Goal: Check status: Check status

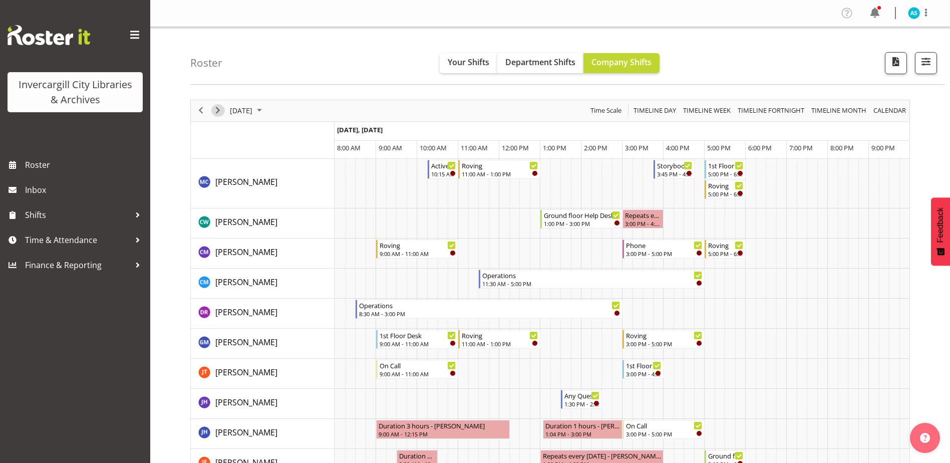
click at [216, 109] on span "Next" at bounding box center [218, 110] width 12 height 13
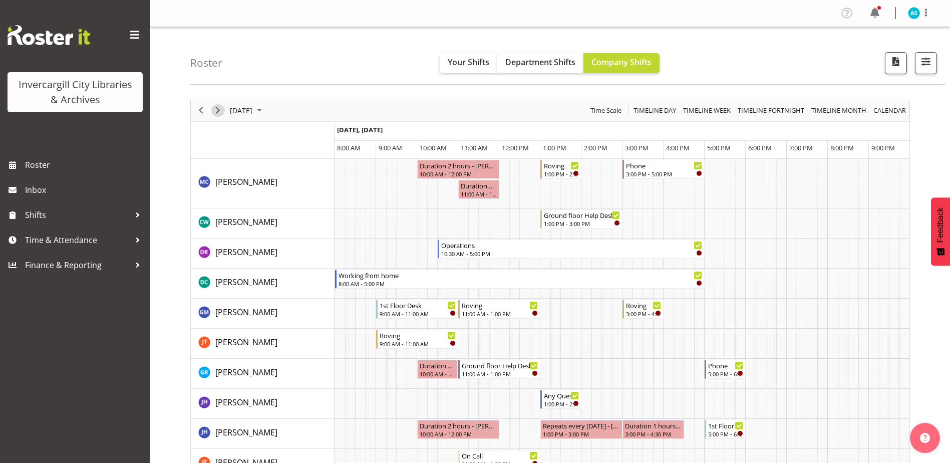
click at [216, 109] on span "Next" at bounding box center [218, 110] width 12 height 13
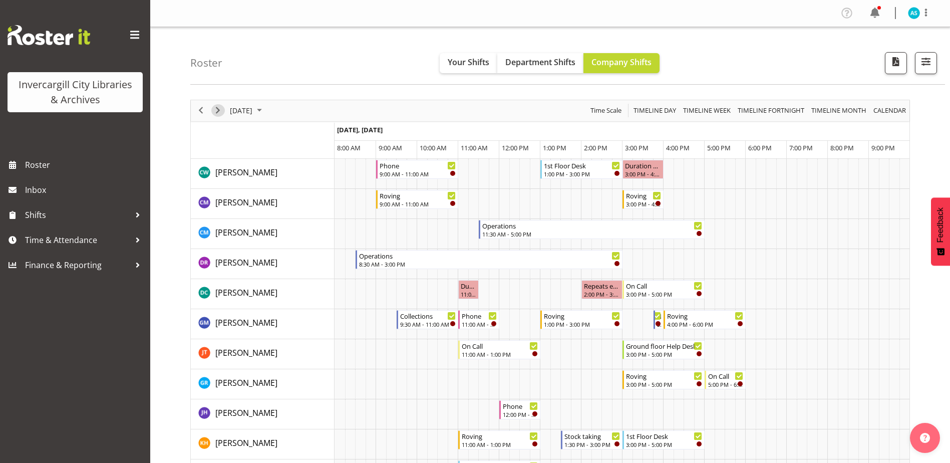
click at [216, 109] on span "Next" at bounding box center [218, 110] width 12 height 13
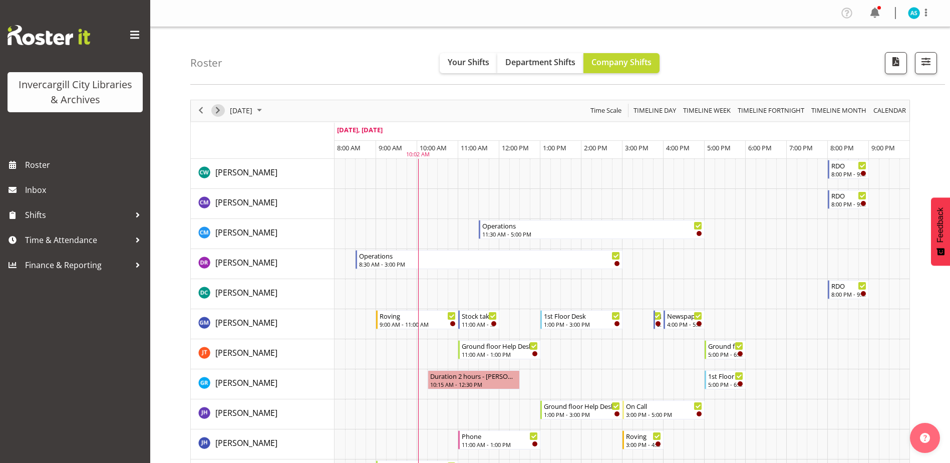
click at [215, 112] on span "Next" at bounding box center [218, 110] width 12 height 13
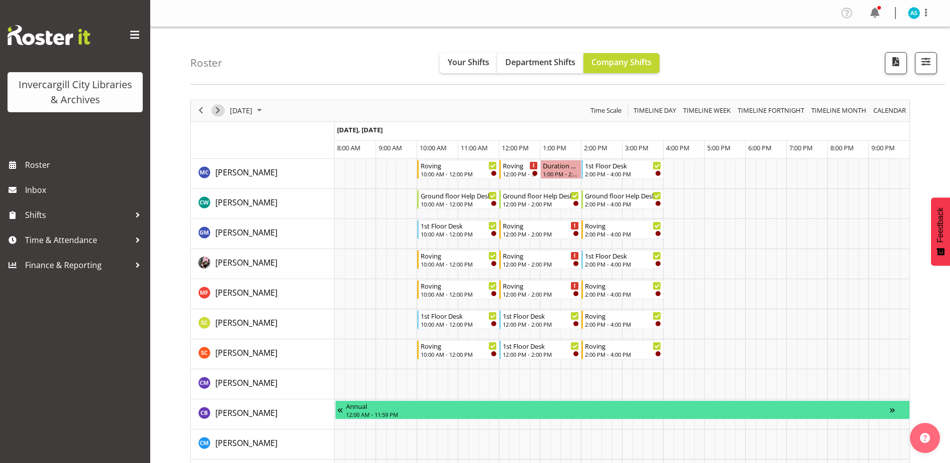
click at [215, 112] on span "Next" at bounding box center [218, 110] width 12 height 13
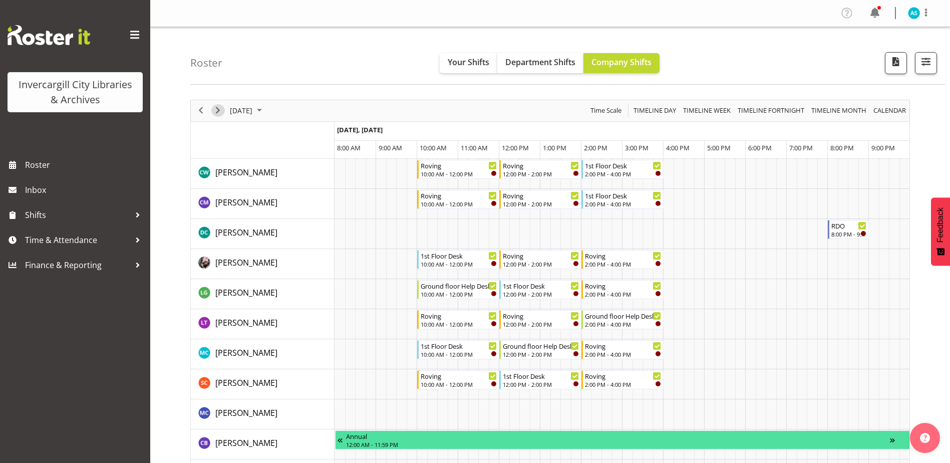
click at [217, 112] on span "Next" at bounding box center [218, 110] width 12 height 13
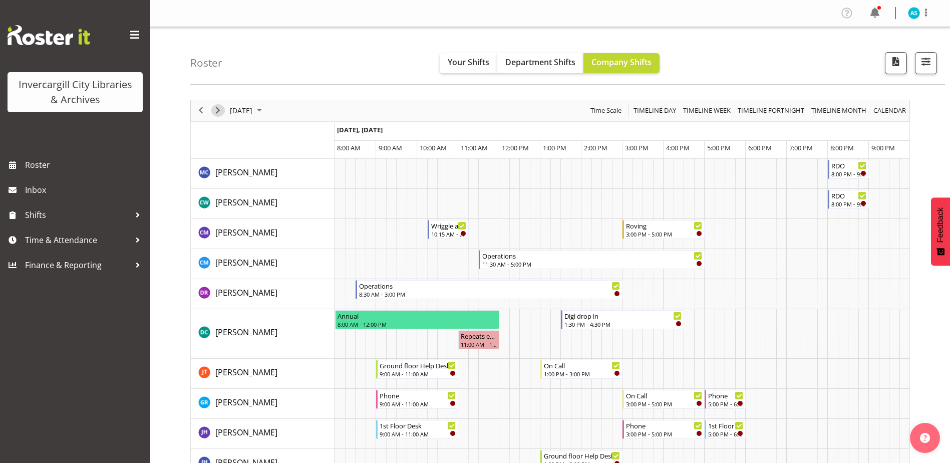
click at [215, 111] on span "Next" at bounding box center [218, 110] width 12 height 13
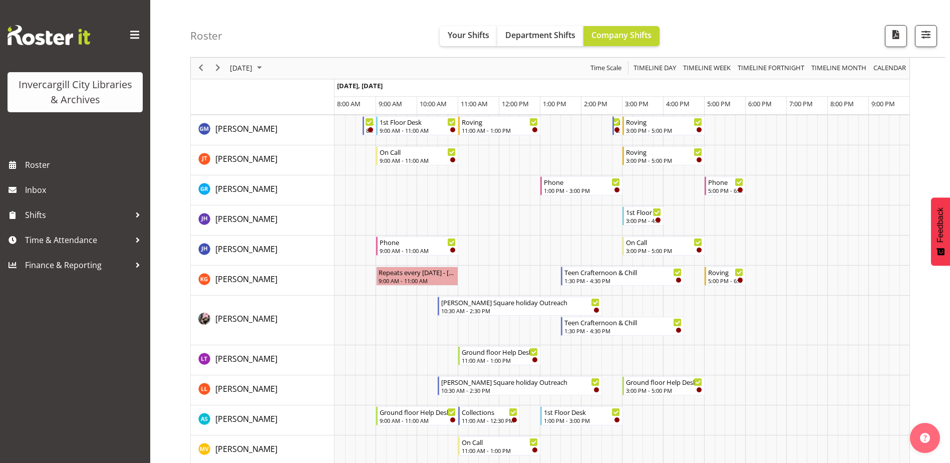
scroll to position [210, 0]
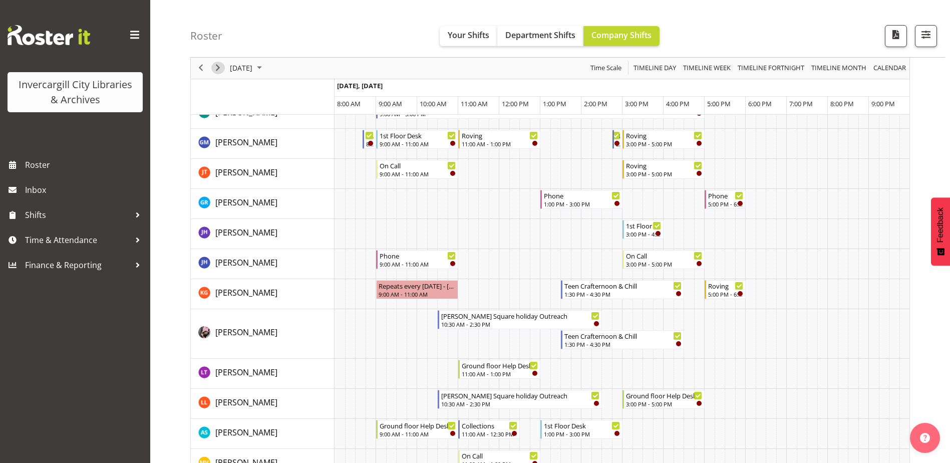
click at [216, 71] on span "Next" at bounding box center [218, 68] width 12 height 13
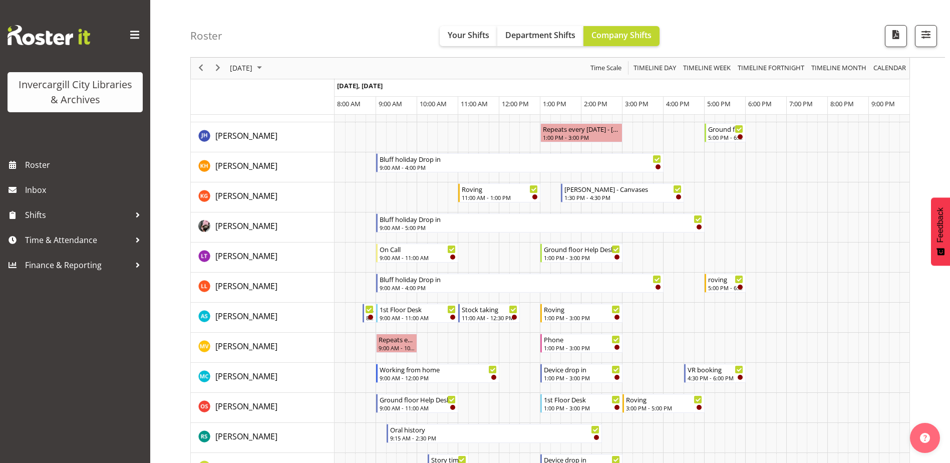
scroll to position [389, 0]
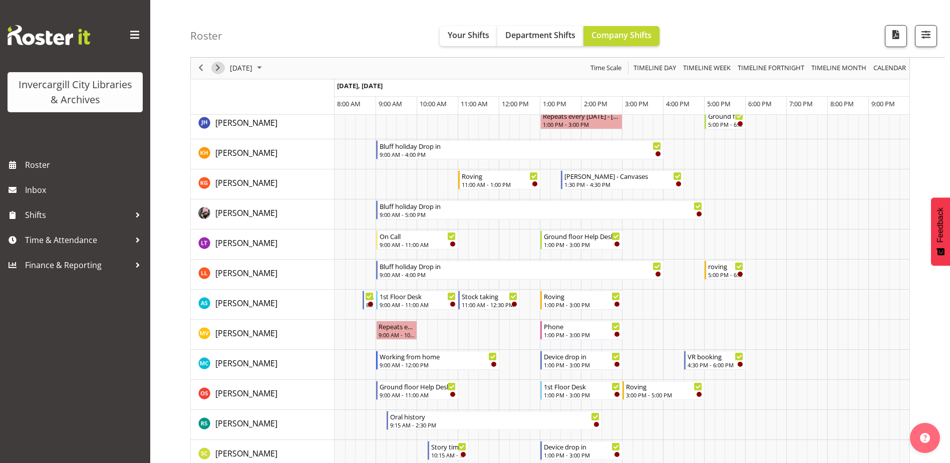
click at [217, 68] on span "Next" at bounding box center [218, 68] width 12 height 13
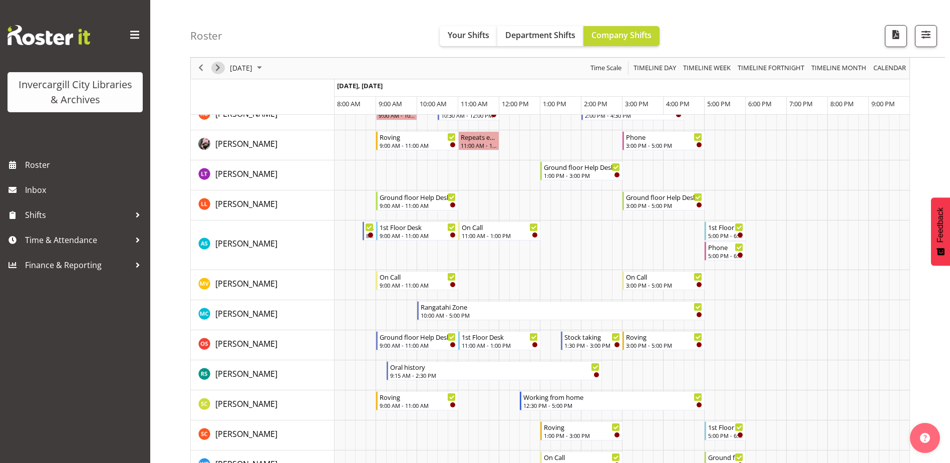
click at [214, 67] on span "Next" at bounding box center [218, 68] width 12 height 13
